Goal: Transaction & Acquisition: Purchase product/service

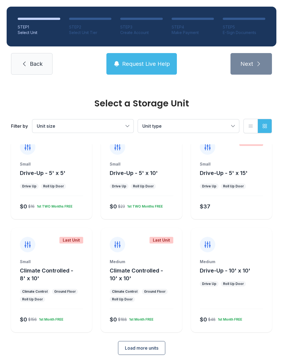
scroll to position [14, 0]
click at [142, 349] on span "Load more units" at bounding box center [141, 349] width 33 height 7
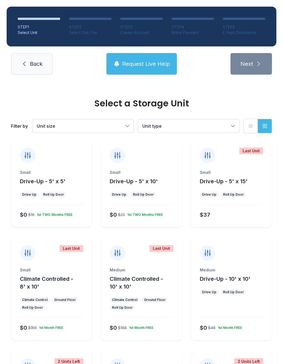
scroll to position [7, 0]
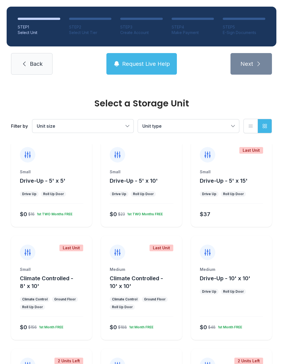
click at [147, 198] on div "Small Drive-Up - 5' x 10' Drive Up Roll Up Door $0 $23 1st TWO Months FREE" at bounding box center [141, 198] width 81 height 58
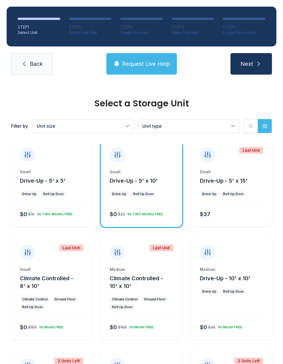
click at [253, 69] on button "Next" at bounding box center [252, 64] width 42 height 22
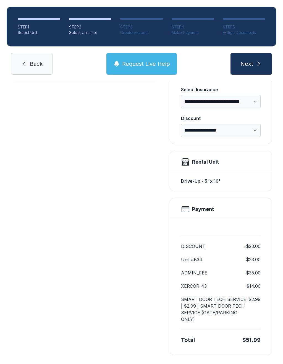
scroll to position [88, 0]
click at [260, 65] on icon "submit" at bounding box center [259, 64] width 7 height 7
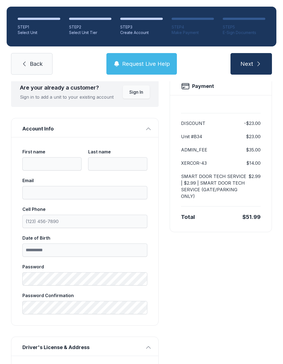
scroll to position [45, 0]
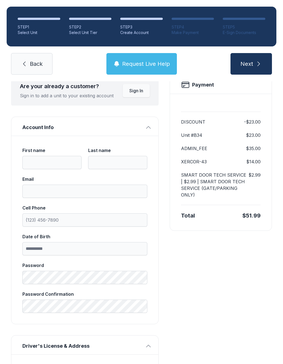
click at [135, 94] on span "Sign In" at bounding box center [136, 90] width 14 height 7
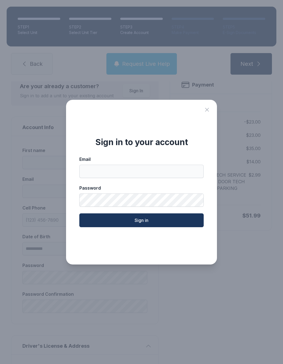
click at [133, 178] on input "Email" at bounding box center [141, 171] width 125 height 13
click at [210, 113] on icon "Close sign in modal" at bounding box center [207, 110] width 7 height 7
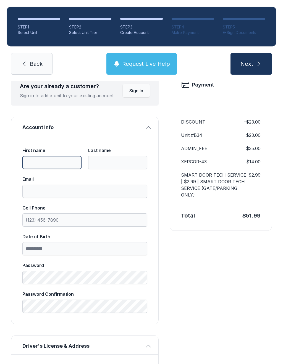
click at [55, 167] on input "First name" at bounding box center [51, 162] width 59 height 13
type input "********"
click at [141, 95] on button "Sign In" at bounding box center [136, 90] width 27 height 13
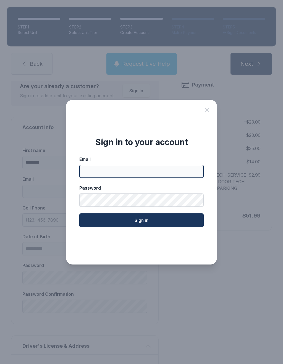
click at [129, 175] on input "Email" at bounding box center [141, 171] width 125 height 13
type input "**********"
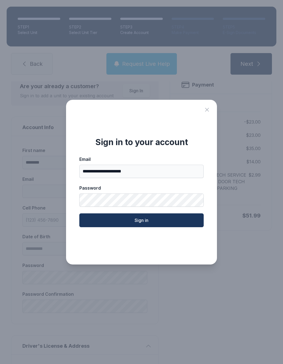
click at [160, 221] on button "Sign in" at bounding box center [141, 221] width 125 height 14
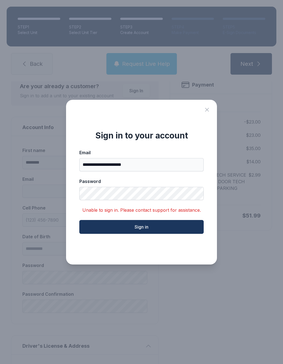
click at [160, 234] on button "Sign in" at bounding box center [141, 227] width 125 height 14
click at [206, 113] on icon "Close sign in modal" at bounding box center [207, 110] width 7 height 7
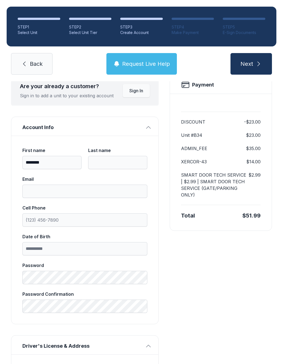
click at [104, 167] on input "Last name" at bounding box center [117, 162] width 59 height 13
type input "*****"
click at [64, 189] on input "Email" at bounding box center [84, 191] width 125 height 13
type input "**********"
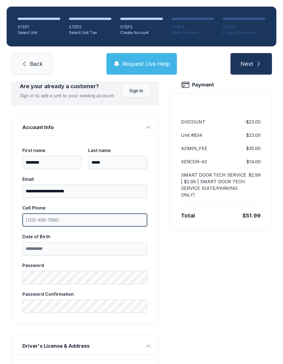
click at [82, 221] on input "Cell Phone" at bounding box center [84, 220] width 125 height 13
type input "[PHONE_NUMBER]"
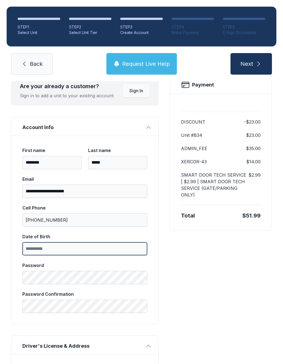
click at [77, 248] on input "Date of Birth" at bounding box center [84, 248] width 125 height 13
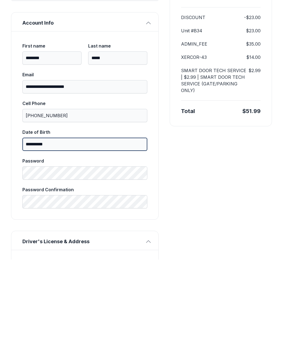
type input "**********"
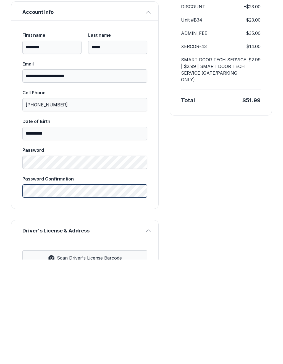
scroll to position [81, 0]
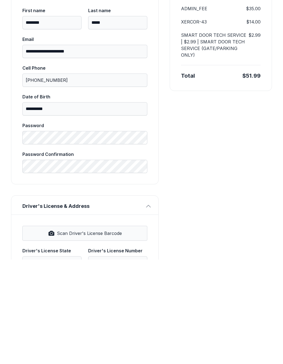
click at [108, 331] on button "Scan Driver's License Barcode" at bounding box center [84, 338] width 125 height 15
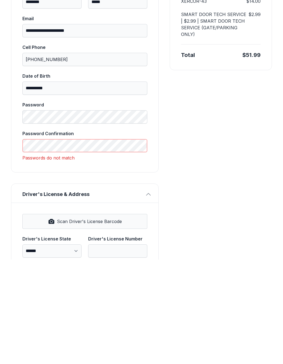
scroll to position [121, 0]
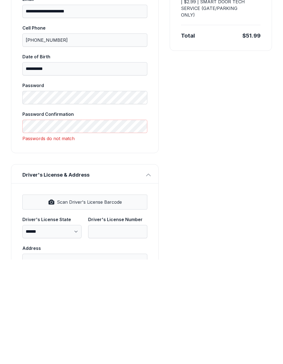
click at [70, 330] on select "**********" at bounding box center [51, 336] width 59 height 13
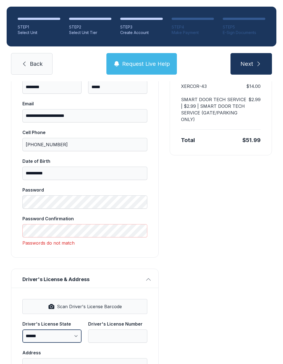
select select "**"
click at [111, 330] on input "Driver's License Number" at bounding box center [117, 336] width 59 height 13
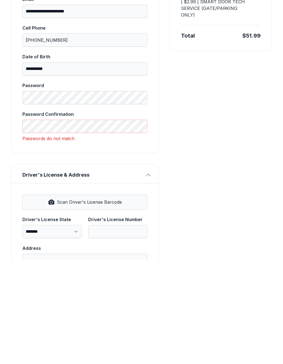
click at [54, 299] on button "Scan Driver's License Barcode" at bounding box center [84, 306] width 125 height 15
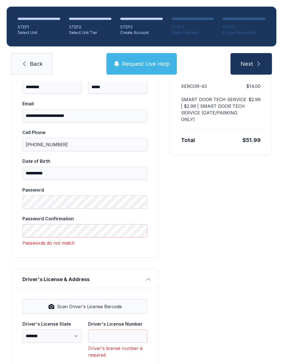
type input "*********"
type input "**********"
type input "*****"
select select "**"
type input "*****"
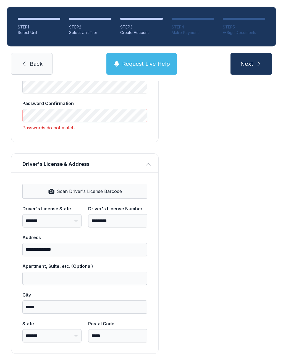
click at [253, 58] on button "Next" at bounding box center [252, 64] width 42 height 22
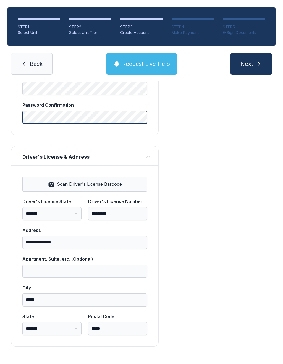
scroll to position [226, 0]
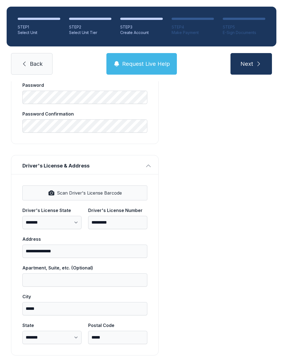
click at [253, 60] on span "Next" at bounding box center [247, 64] width 13 height 8
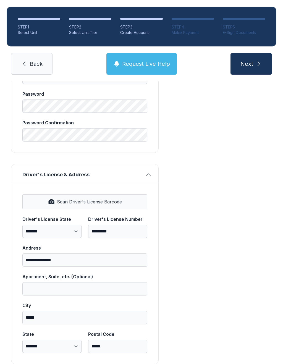
scroll to position [36, 0]
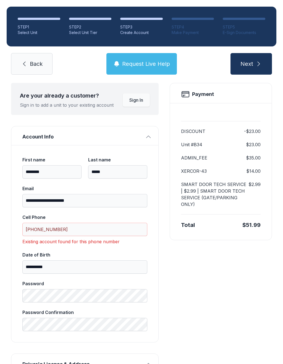
click at [138, 94] on button "Sign In" at bounding box center [136, 100] width 27 height 13
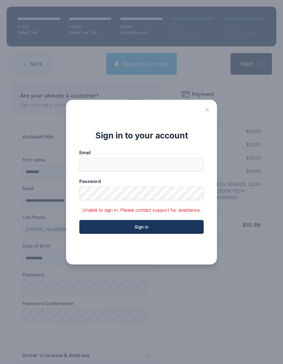
click at [129, 166] on input "Email" at bounding box center [141, 164] width 125 height 13
click at [165, 209] on form "Email Password Unable to sign in. Please contact support for assistance. Sign in" at bounding box center [141, 191] width 125 height 85
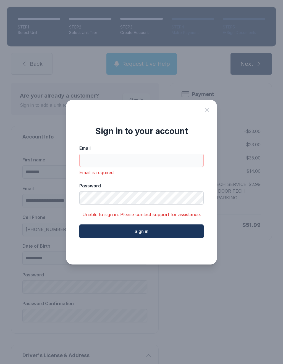
click at [215, 107] on div "Sign in to your account Email Email is required Password Unable to sign in. Ple…" at bounding box center [141, 182] width 151 height 165
click at [205, 111] on icon "Close sign in modal" at bounding box center [207, 110] width 7 height 7
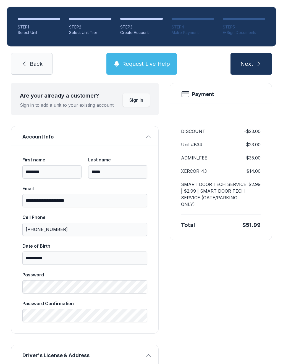
click at [149, 60] on span "Request Live Help" at bounding box center [146, 64] width 48 height 8
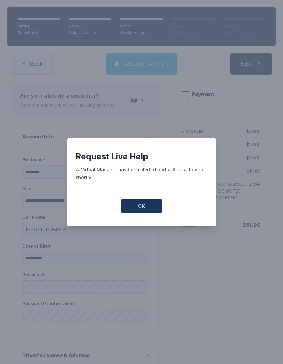
click at [149, 207] on button "OK" at bounding box center [142, 206] width 42 height 14
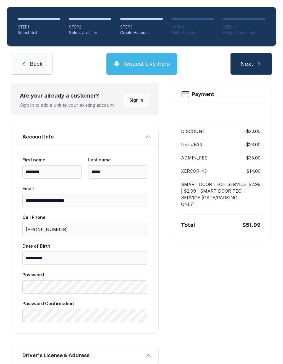
click at [31, 60] on span "Back" at bounding box center [36, 64] width 13 height 8
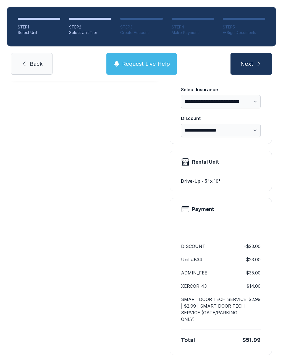
scroll to position [88, 0]
click at [33, 63] on span "Back" at bounding box center [36, 64] width 13 height 8
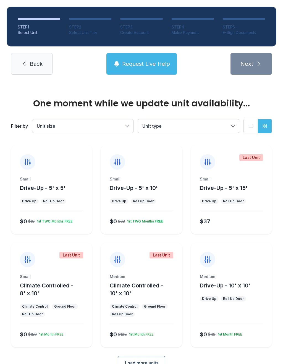
click at [41, 74] on link "Back" at bounding box center [32, 64] width 42 height 22
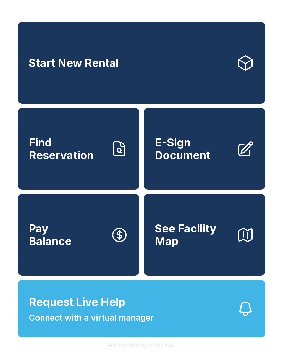
click at [187, 162] on span "E-Sign Document" at bounding box center [193, 148] width 77 height 25
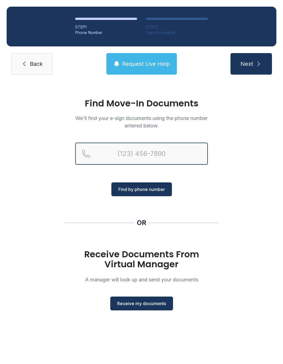
click at [120, 157] on input "Reservation phone number" at bounding box center [141, 154] width 133 height 22
type input "("
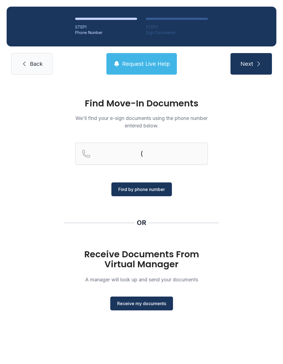
click at [227, 211] on div "Find Move-In Documents We'll find your e-sign documents using the phone number …" at bounding box center [141, 207] width 283 height 252
click at [232, 161] on div "Find Move-In Documents We'll find your e-sign documents using the phone number …" at bounding box center [141, 207] width 283 height 252
click at [146, 304] on span "Receive my documents" at bounding box center [141, 303] width 49 height 7
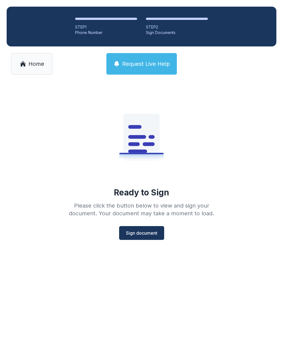
click at [32, 73] on link "Home" at bounding box center [32, 64] width 42 height 22
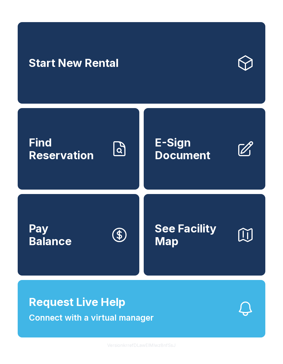
click at [157, 309] on button "Request Live Help Connect with a virtual manager" at bounding box center [142, 309] width 248 height 58
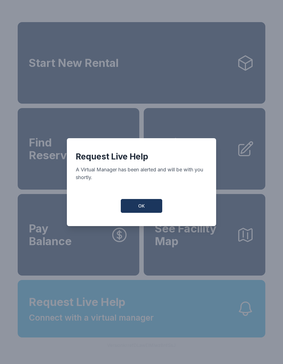
click at [146, 210] on button "OK" at bounding box center [142, 206] width 42 height 14
